Goal: Information Seeking & Learning: Learn about a topic

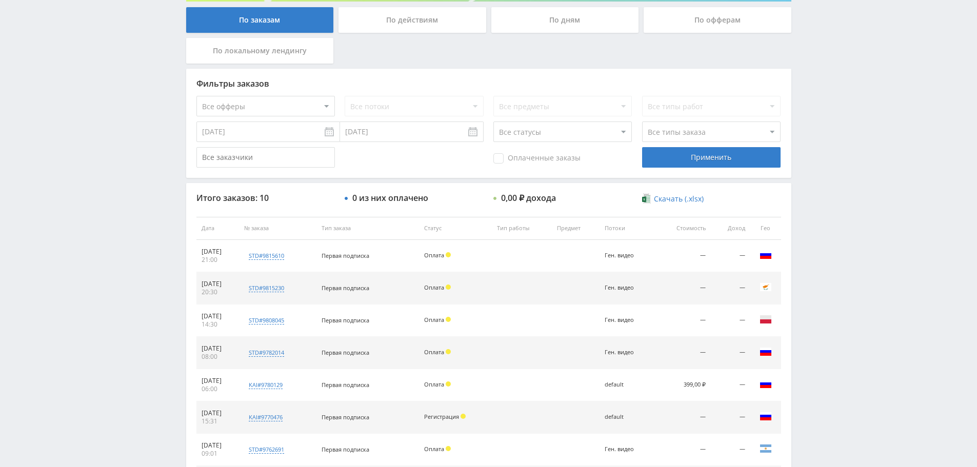
scroll to position [205, 0]
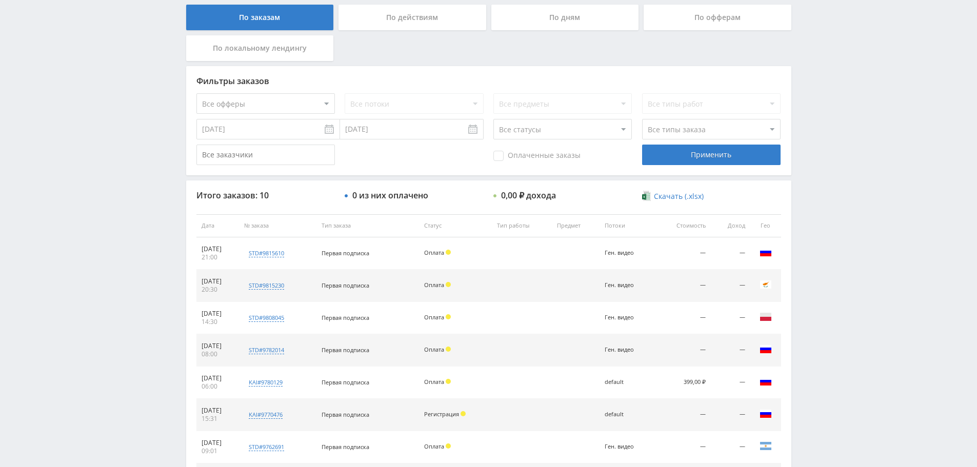
click at [919, 125] on div "Telegram-канал Инструменты База знаний Ваш менеджер: Valeria Valeria Online @va…" at bounding box center [488, 215] width 977 height 841
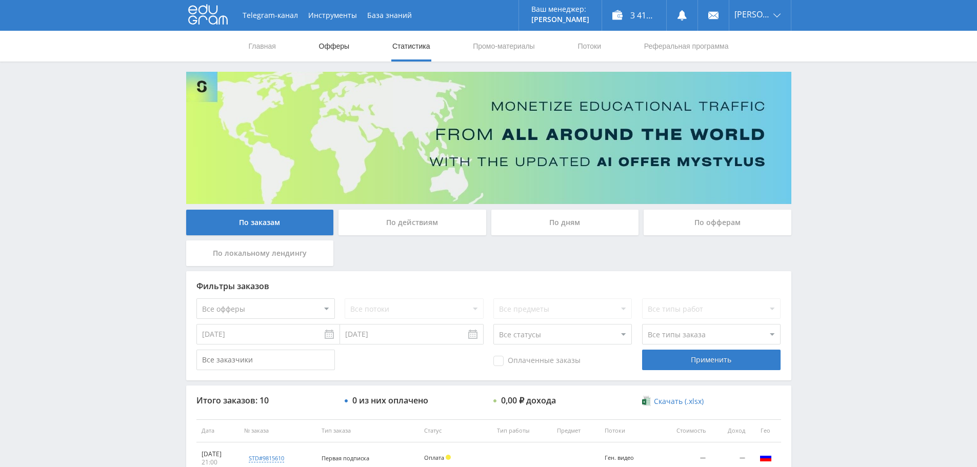
click at [338, 43] on link "Офферы" at bounding box center [334, 46] width 33 height 31
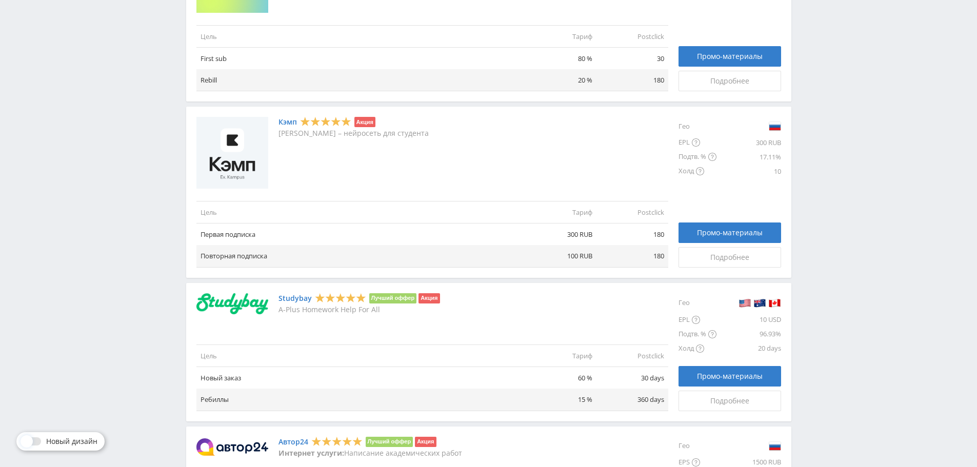
scroll to position [513, 0]
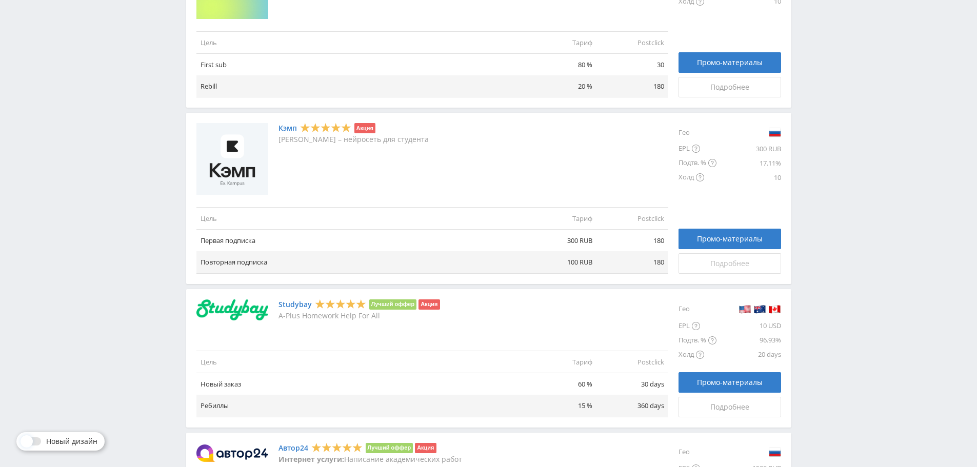
click at [737, 260] on span "Подробнее" at bounding box center [729, 264] width 39 height 8
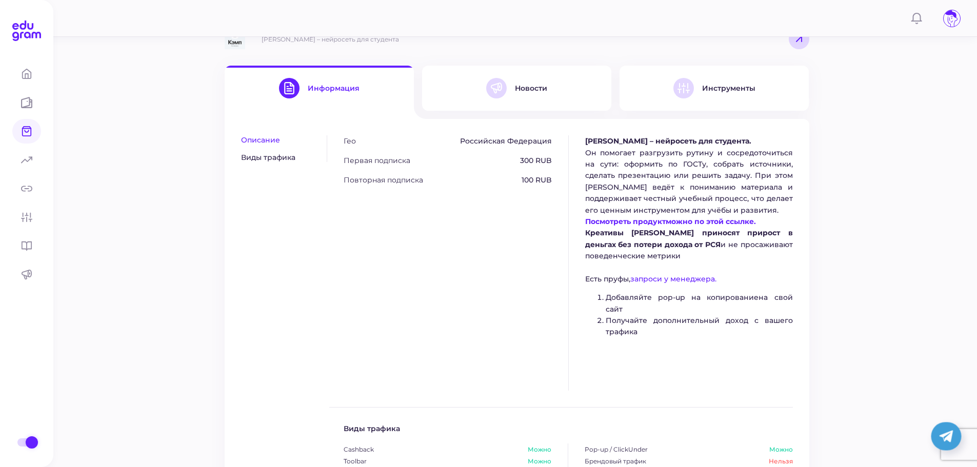
scroll to position [154, 0]
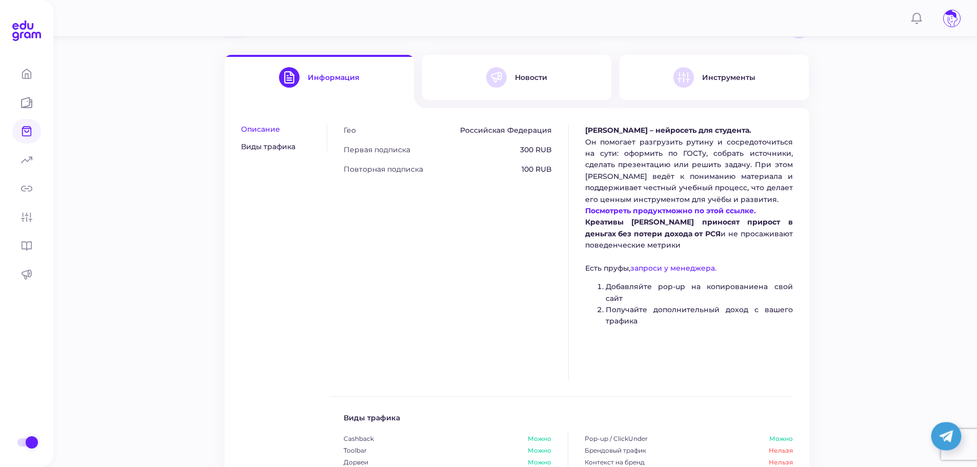
click at [636, 211] on span "Посмотреть продукт" at bounding box center [625, 210] width 81 height 9
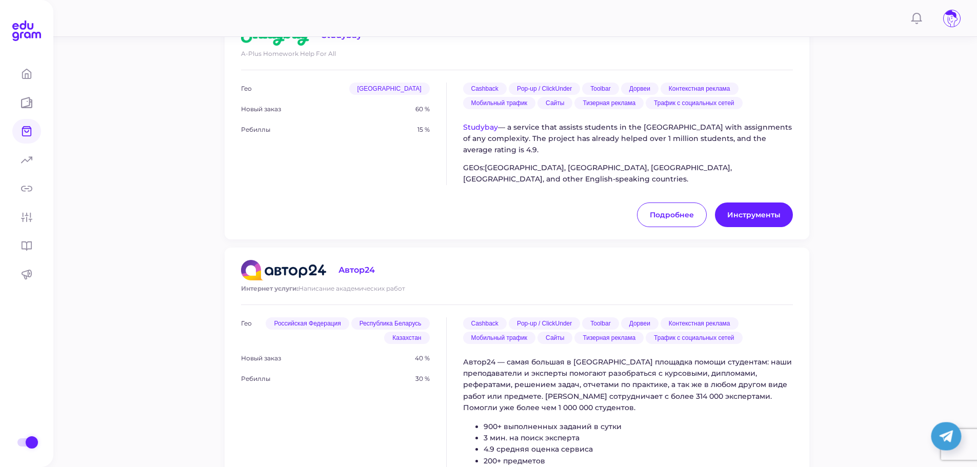
scroll to position [1539, 0]
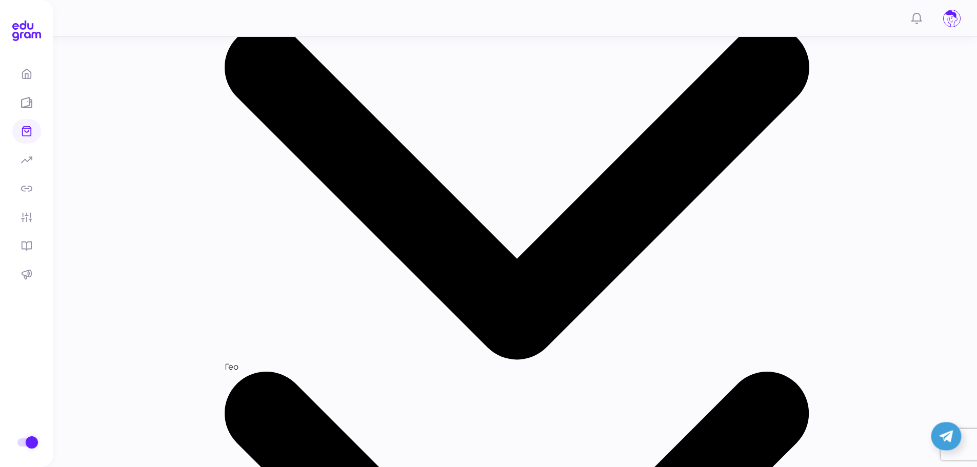
scroll to position [154, 0]
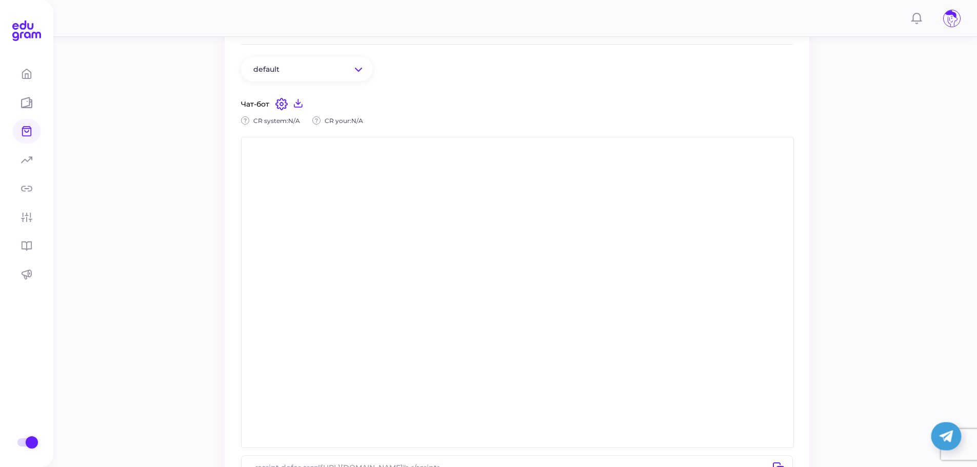
scroll to position [51, 0]
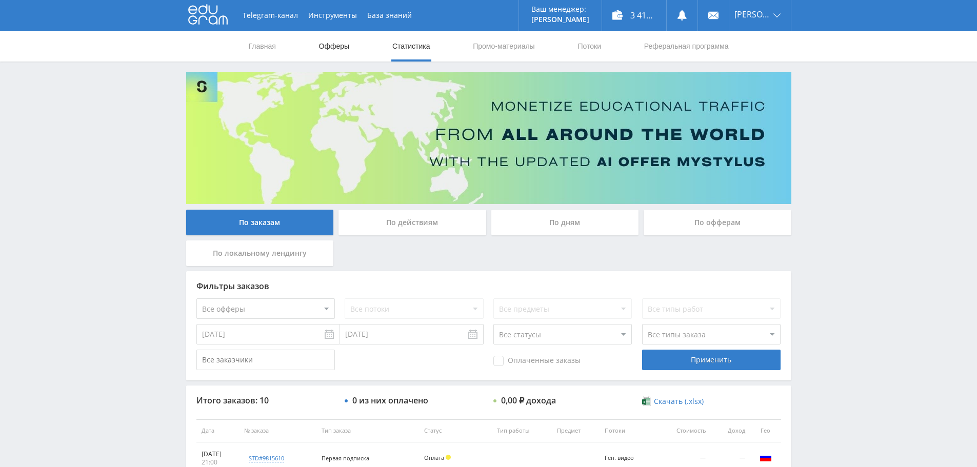
click at [338, 37] on link "Офферы" at bounding box center [334, 46] width 33 height 31
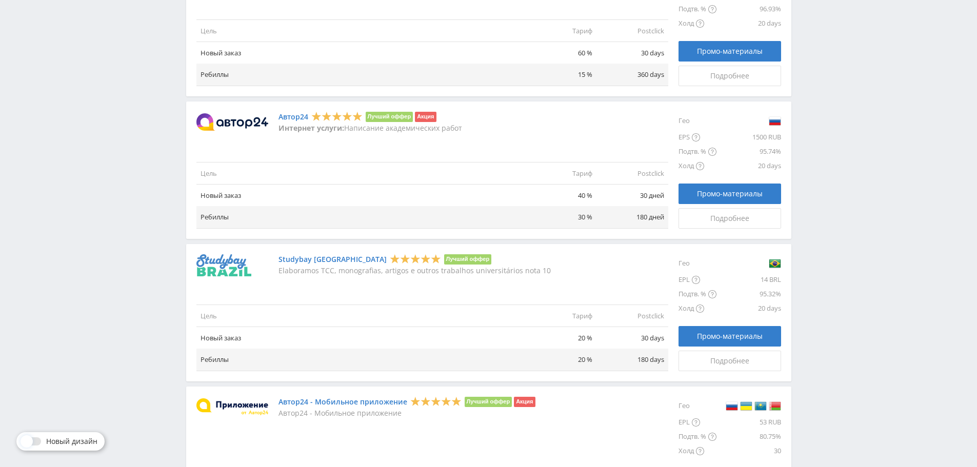
scroll to position [872, 0]
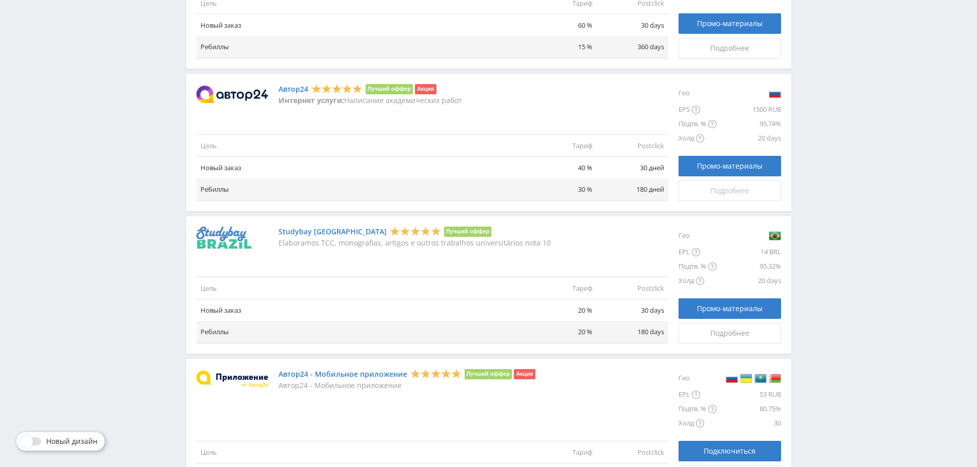
click at [734, 191] on span "Подробнее" at bounding box center [729, 191] width 39 height 8
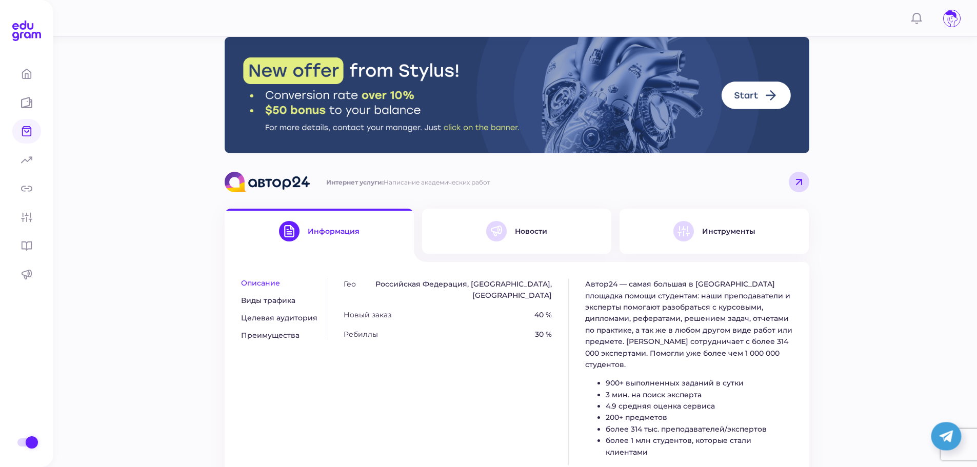
click at [540, 233] on div "Новости" at bounding box center [531, 231] width 32 height 9
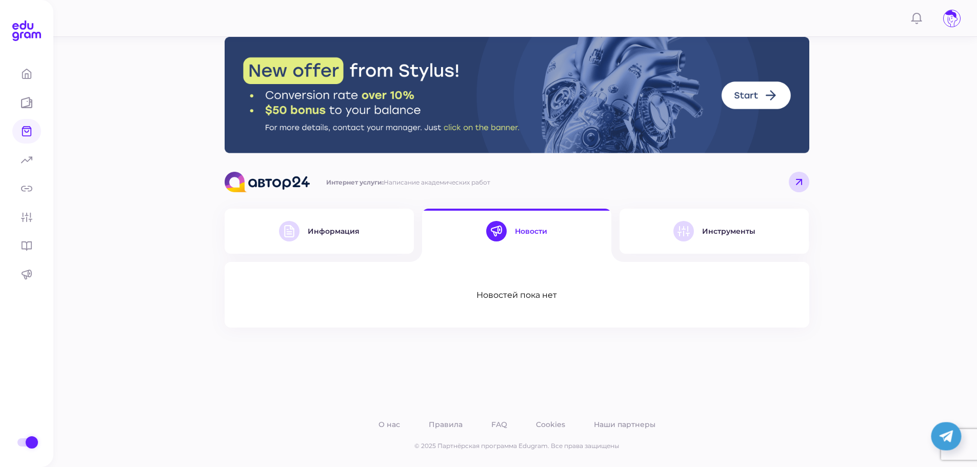
click at [707, 233] on div "Инструменты" at bounding box center [728, 231] width 53 height 9
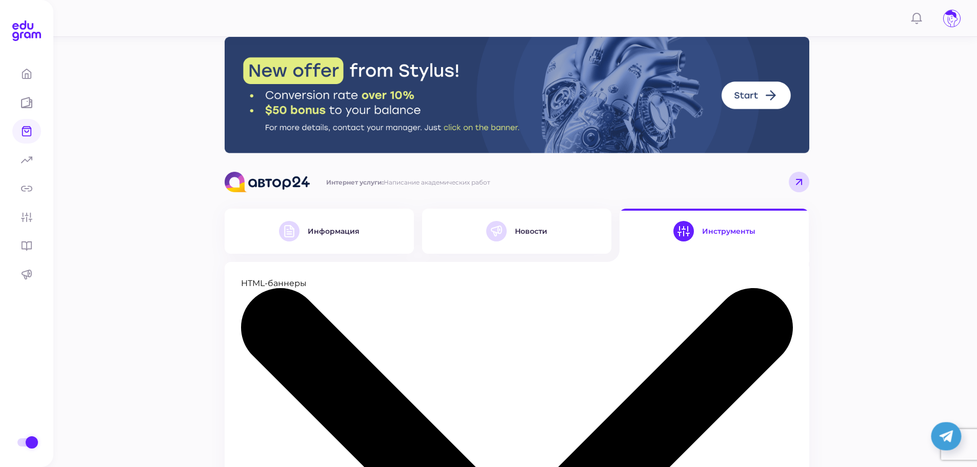
click at [311, 234] on div "Информация" at bounding box center [334, 231] width 52 height 9
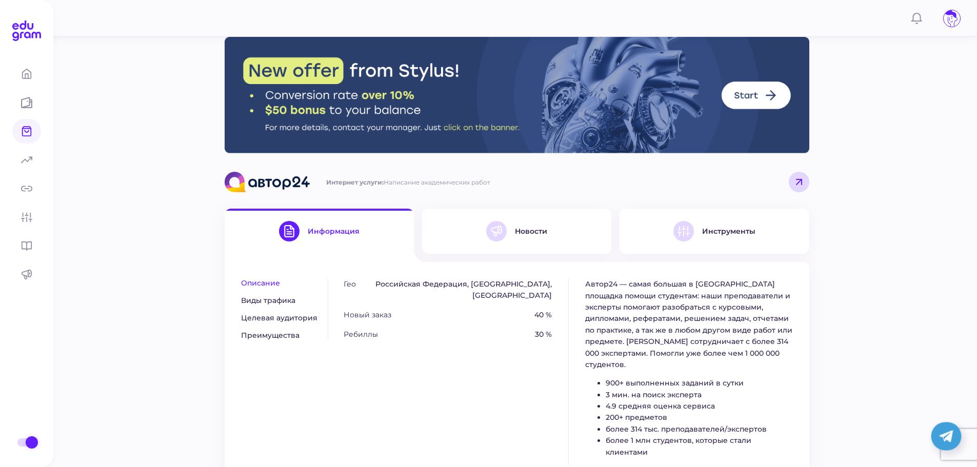
click at [265, 187] on img at bounding box center [268, 182] width 86 height 21
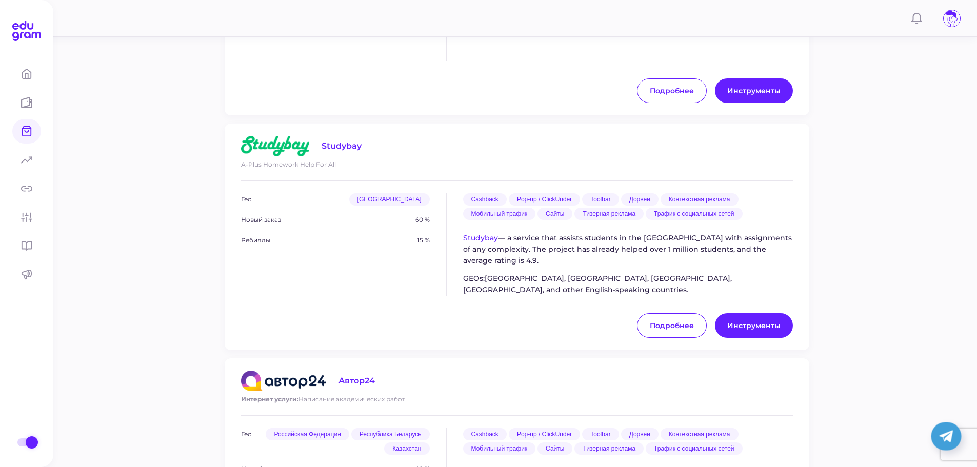
scroll to position [1488, 0]
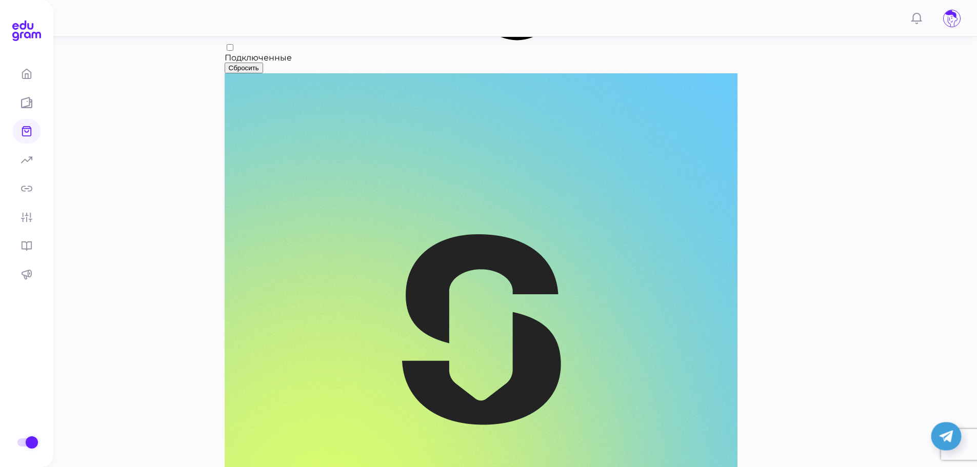
scroll to position [1539, 0]
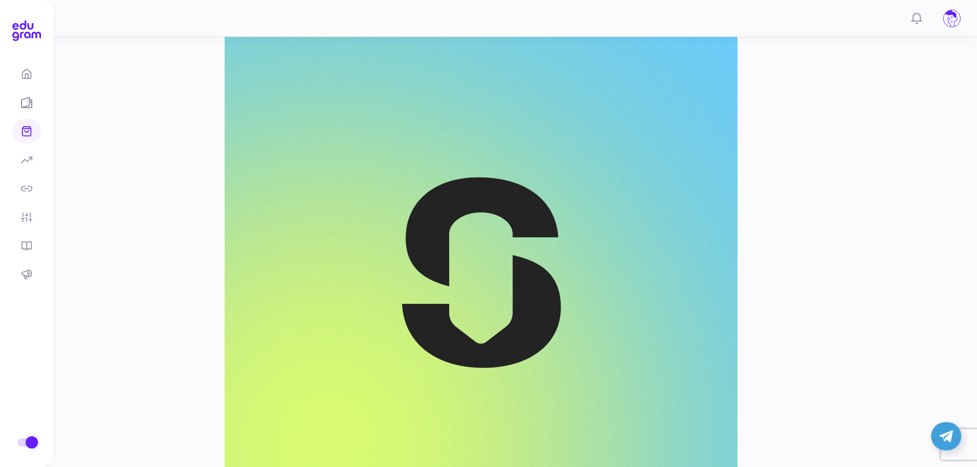
scroll to position [1488, 0]
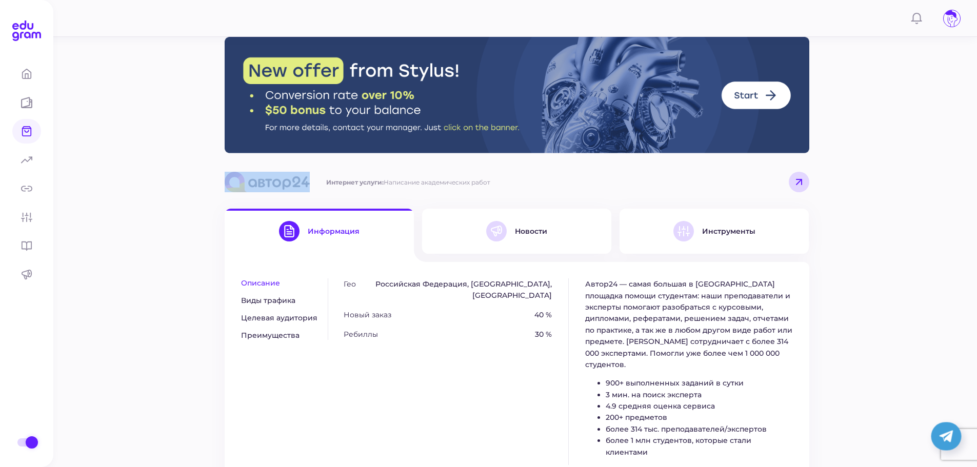
drag, startPoint x: 324, startPoint y: 179, endPoint x: 266, endPoint y: 180, distance: 58.0
click at [266, 180] on div "Интернет услуги: Написание академических работ" at bounding box center [358, 182] width 266 height 21
